Goal: Task Accomplishment & Management: Manage account settings

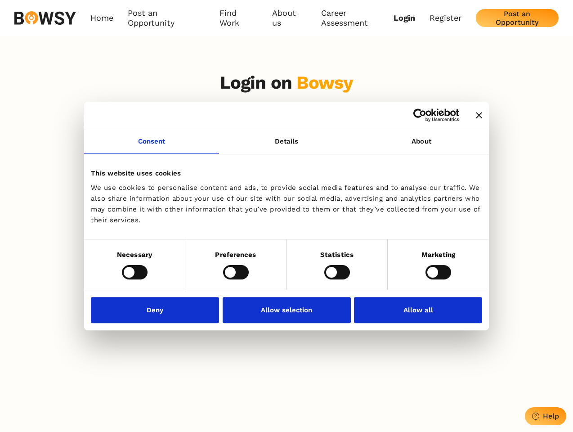
click at [476, 116] on icon "Close banner" at bounding box center [479, 115] width 6 height 6
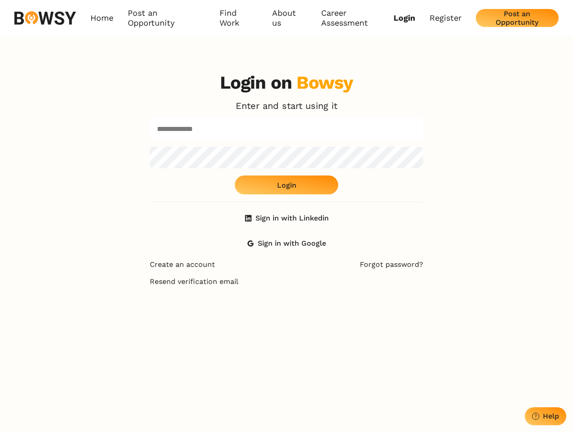
click at [152, 147] on link "Consent" at bounding box center [151, 141] width 135 height 25
click at [287, 147] on link "Details" at bounding box center [286, 141] width 135 height 25
click at [422, 147] on div "Login on Bowsy Enter and start using it Login Sign in with Linkedin Sign in wit…" at bounding box center [287, 162] width 274 height 180
click at [135, 272] on div "Login on Bowsy Enter and start using it Login Sign in with Linkedin Sign in wit…" at bounding box center [286, 281] width 573 height 432
click at [236, 272] on div "Login on Bowsy Enter and start using it Login Sign in with Linkedin Sign in wit…" at bounding box center [287, 281] width 288 height 432
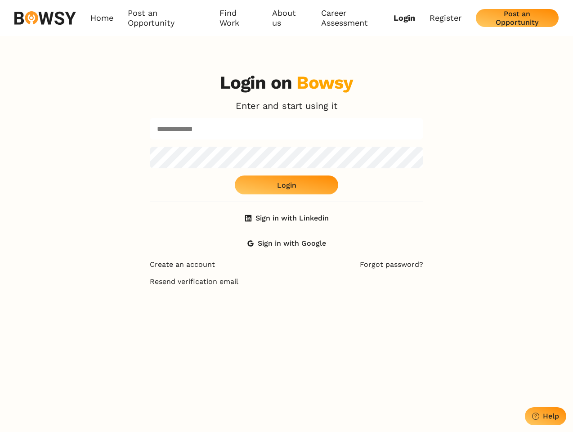
click at [337, 272] on div "Login on Bowsy Enter and start using it Login Sign in with Linkedin Sign in wit…" at bounding box center [287, 281] width 288 height 432
click at [438, 272] on div "Login on Bowsy Enter and start using it Login Sign in with Linkedin Sign in wit…" at bounding box center [286, 281] width 573 height 432
click at [158, 310] on div "Login on Bowsy Enter and start using it Login Sign in with Linkedin Sign in wit…" at bounding box center [287, 281] width 288 height 432
click at [287, 310] on div "Login on Bowsy Enter and start using it Login Sign in with Linkedin Sign in wit…" at bounding box center [287, 281] width 288 height 432
